Goal: Task Accomplishment & Management: Manage account settings

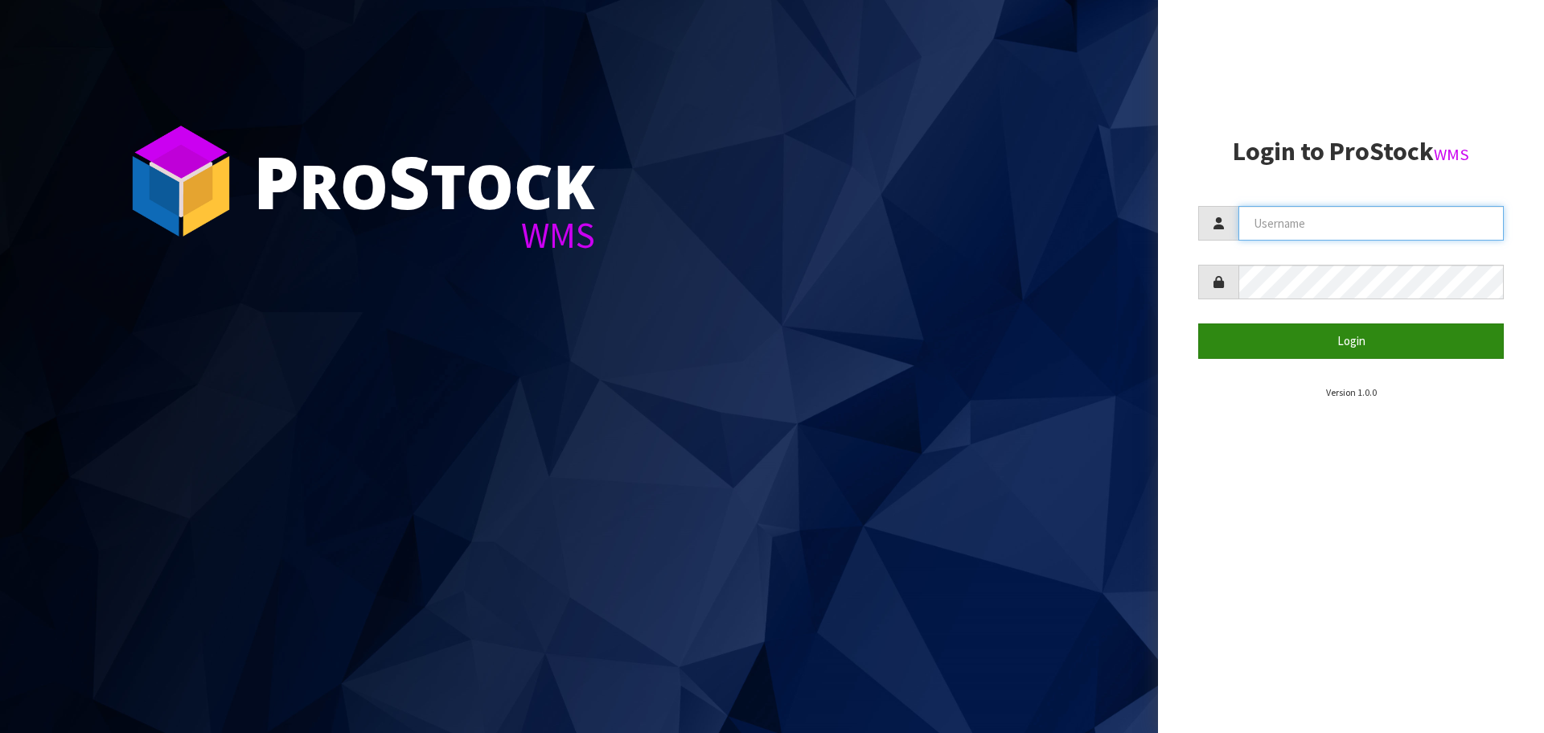
type input "Aquacooler"
click at [1363, 355] on button "Login" at bounding box center [1351, 340] width 306 height 35
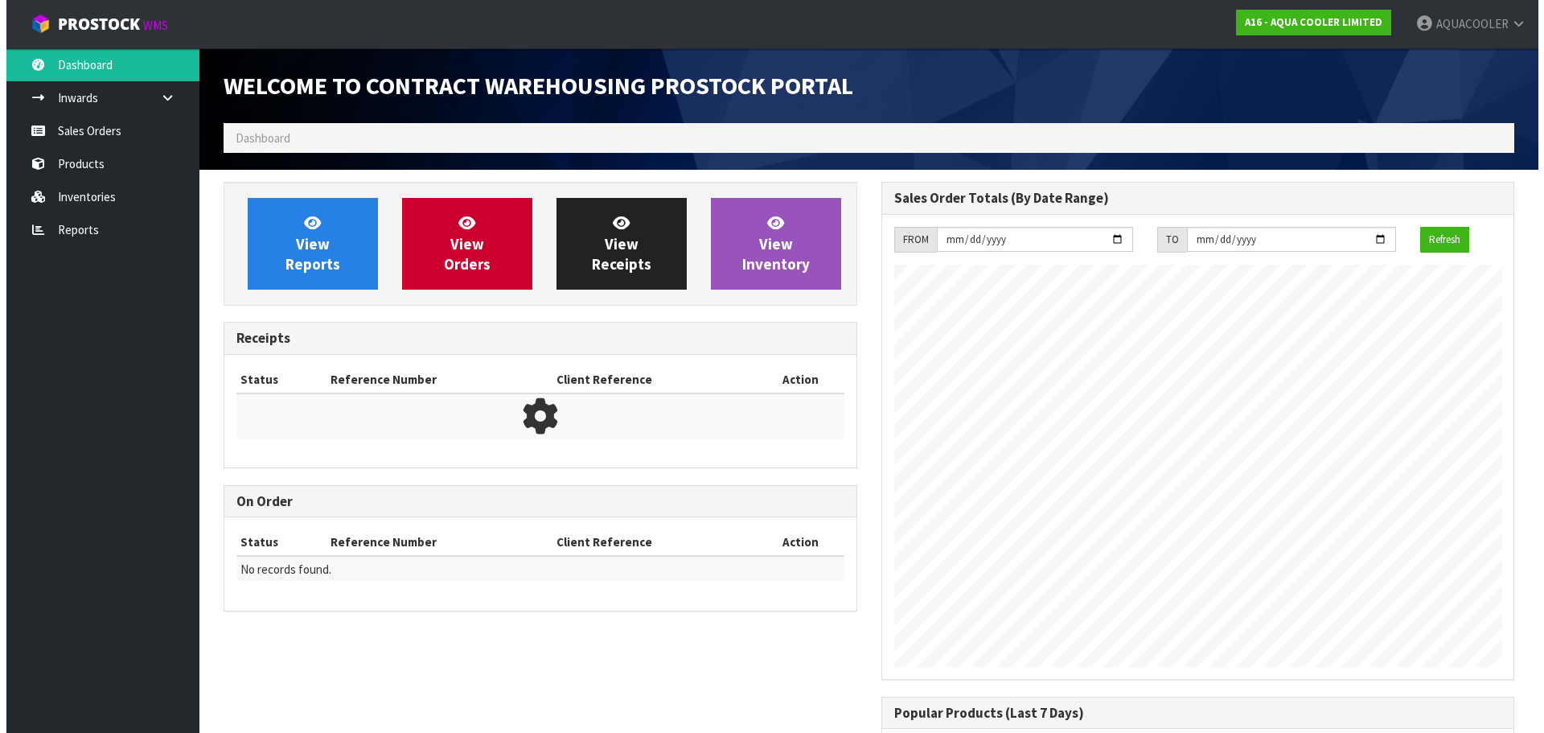
scroll to position [803597, 803597]
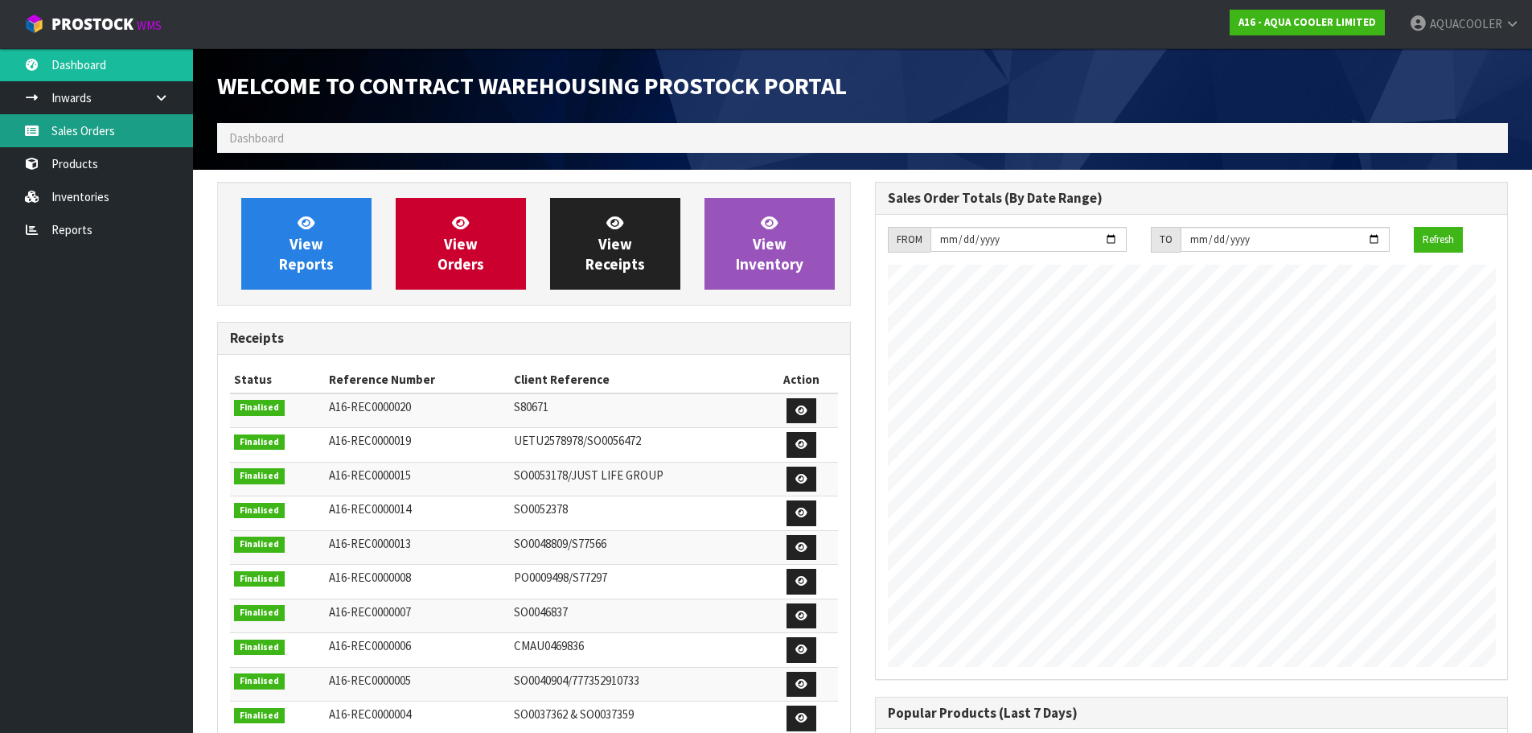
click at [64, 121] on link "Sales Orders" at bounding box center [96, 130] width 193 height 33
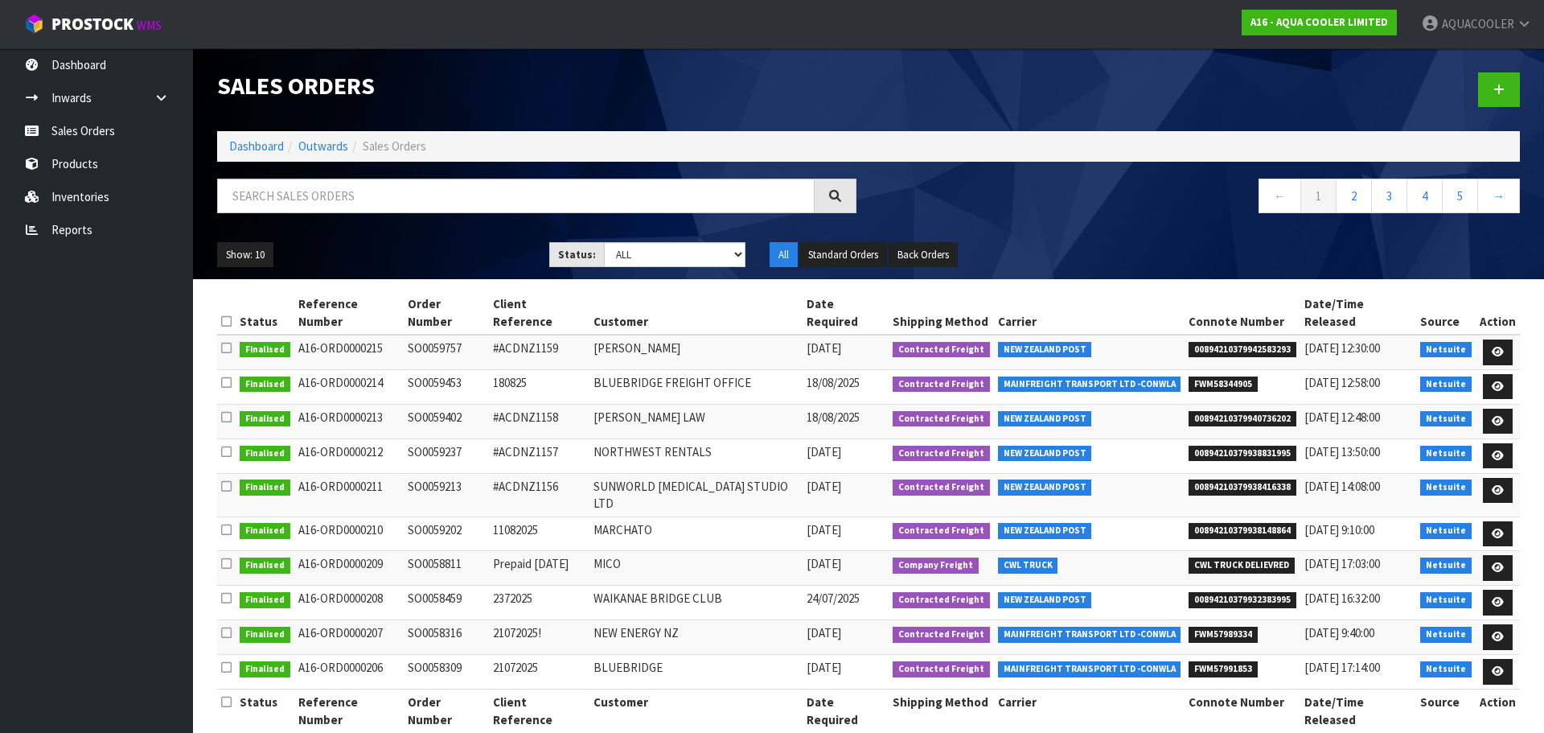
click at [634, 335] on td "[PERSON_NAME]" at bounding box center [696, 352] width 212 height 35
click at [1494, 27] on span "AQUACOOLER" at bounding box center [1478, 23] width 72 height 15
click at [1481, 58] on link "Logout" at bounding box center [1479, 64] width 127 height 22
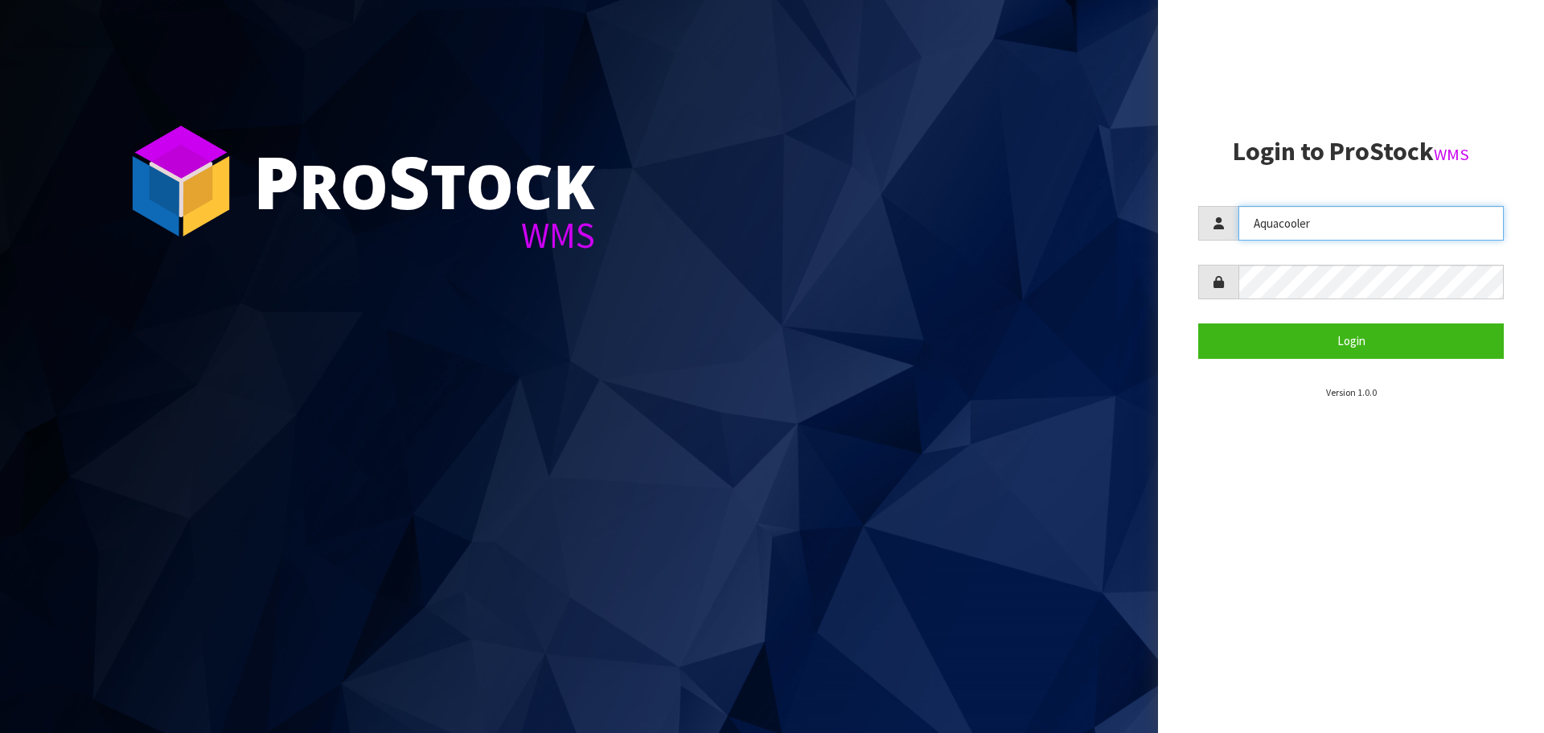
click at [1316, 240] on input "Aquacooler" at bounding box center [1371, 223] width 265 height 35
type input "IMAGING"
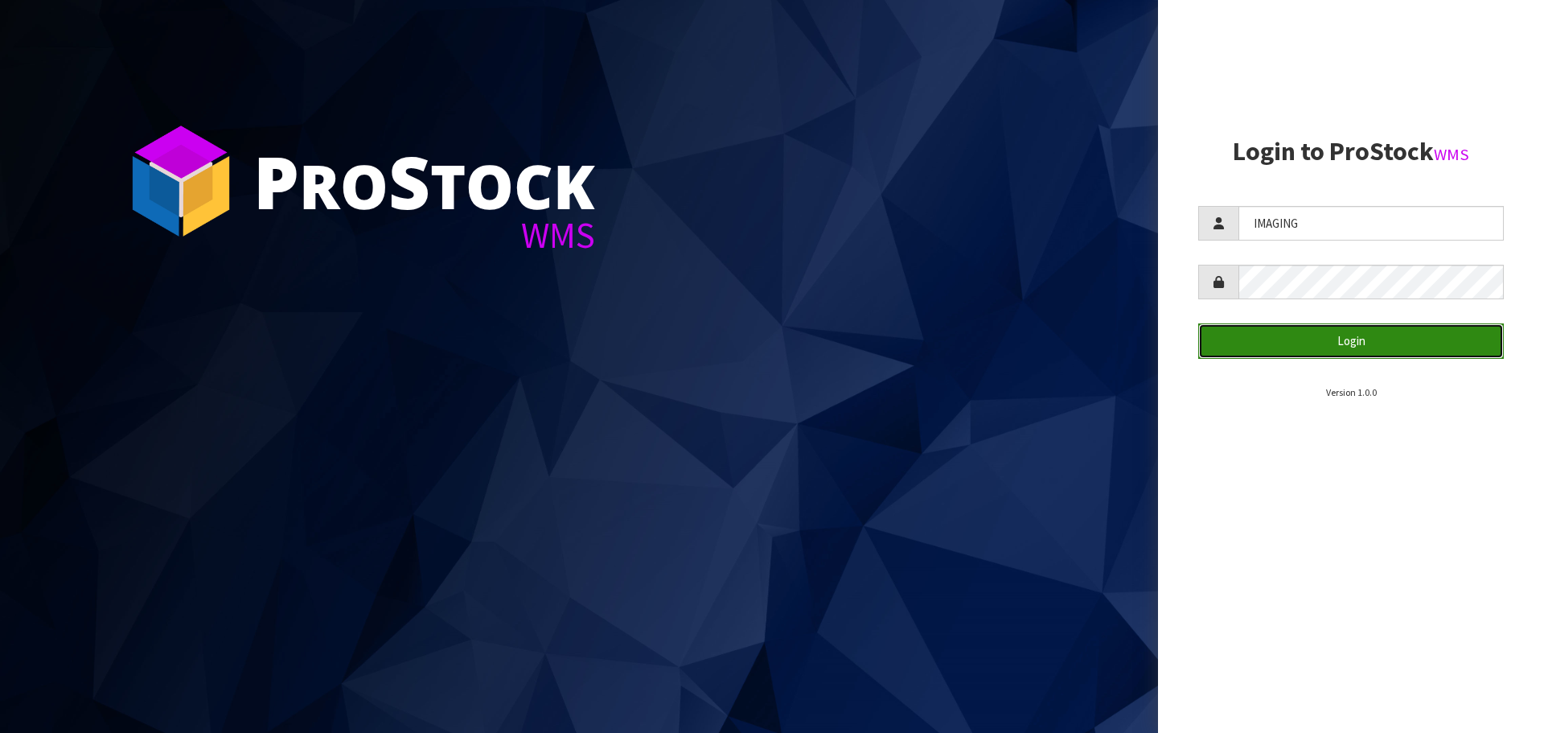
click at [1354, 344] on button "Login" at bounding box center [1351, 340] width 306 height 35
